Goal: Unclear

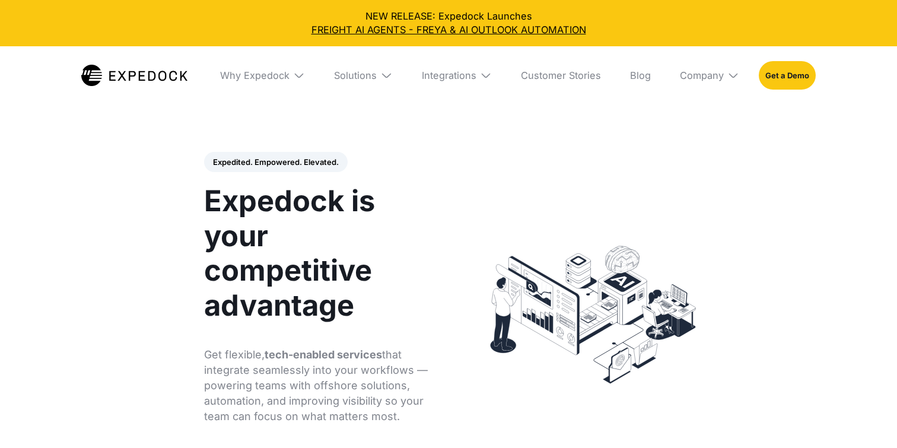
select select
click at [375, 292] on h1 "Expedock is your competitive advantage" at bounding box center [320, 253] width 233 height 139
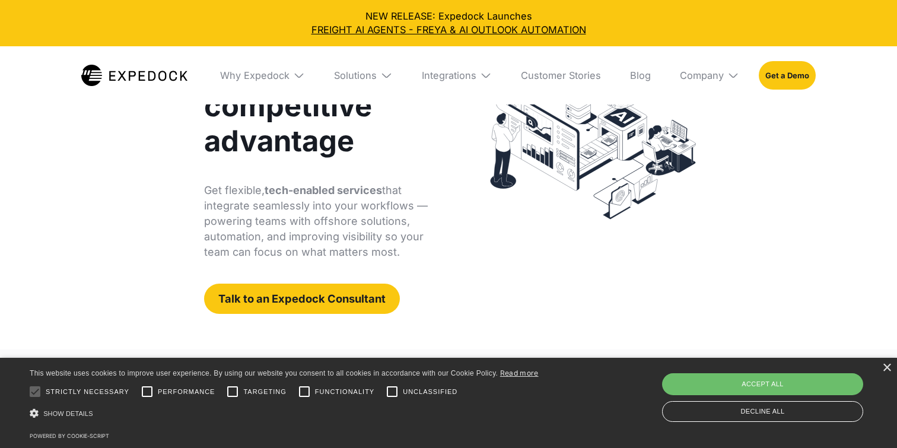
scroll to position [165, 0]
click at [373, 221] on p "Get flexible, tech-enabled services that integrate seamlessly into your workflo…" at bounding box center [320, 220] width 233 height 77
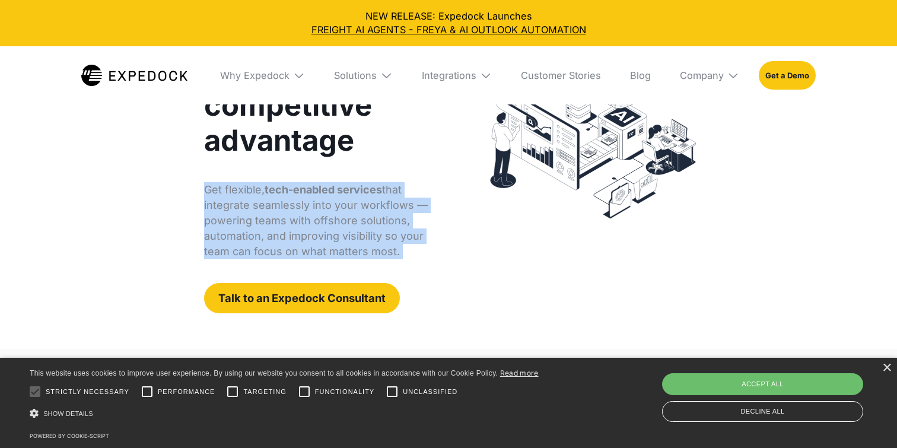
click at [373, 221] on p "Get flexible, tech-enabled services that integrate seamlessly into your workflo…" at bounding box center [320, 220] width 233 height 77
click at [449, 247] on div "Expedited. Empowered. Elevated. Automate Freight Document Extraction at 99.97% …" at bounding box center [332, 150] width 280 height 326
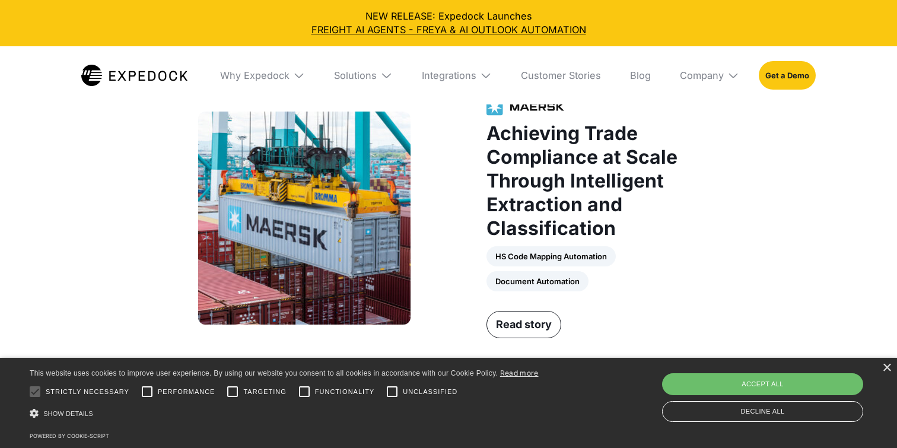
click at [441, 252] on div "Achieving Trade Compliance at Scale Through Intelligent Extraction and Classifi…" at bounding box center [448, 218] width 513 height 240
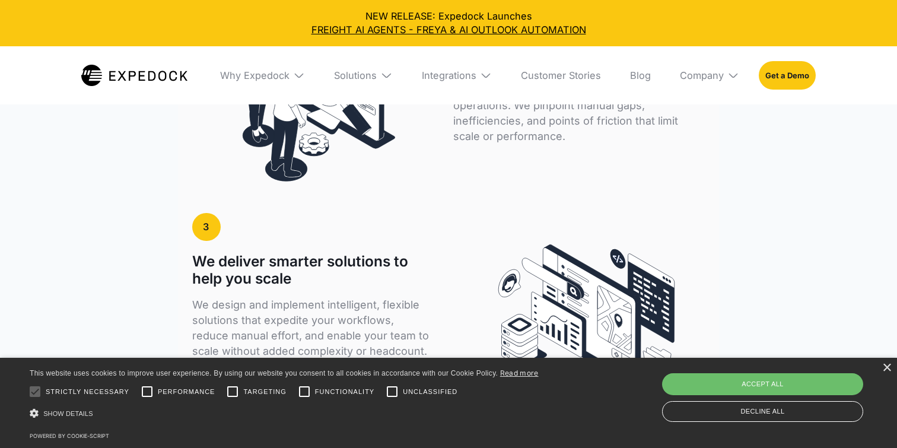
scroll to position [2418, 0]
